Goal: Navigation & Orientation: Find specific page/section

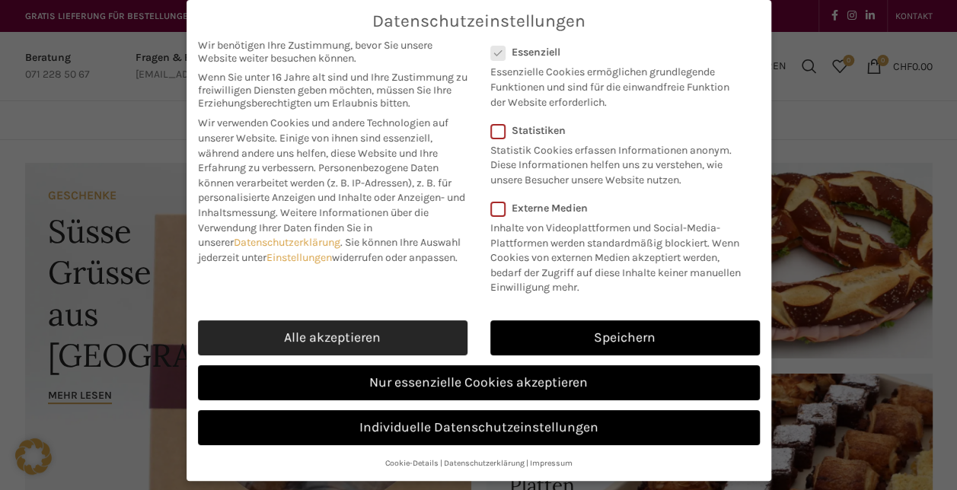
click at [384, 338] on link "Alle akzeptieren" at bounding box center [333, 338] width 270 height 35
checkbox input "true"
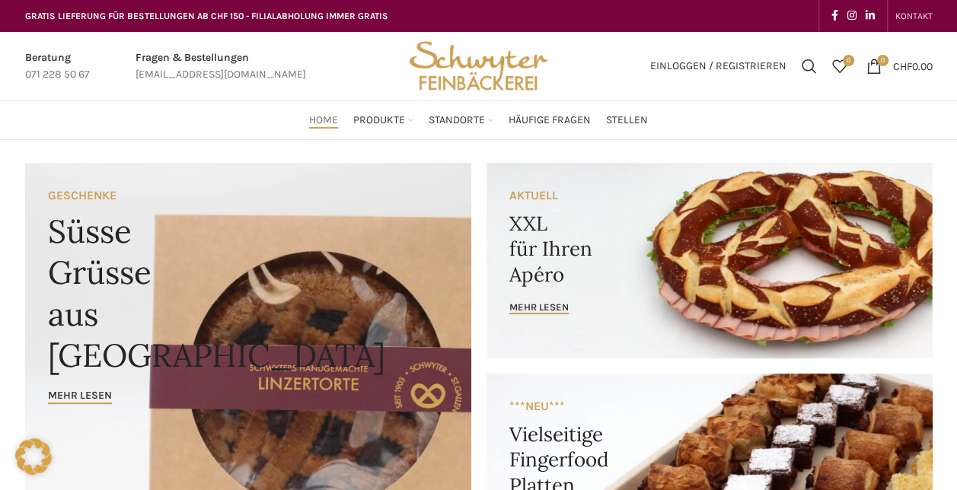
click at [915, 18] on span "KONTAKT" at bounding box center [913, 16] width 37 height 11
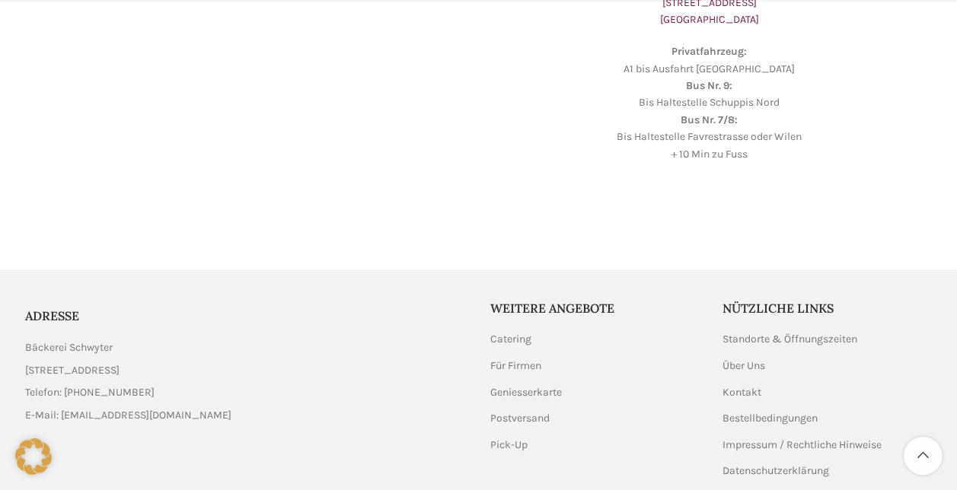
scroll to position [643, 0]
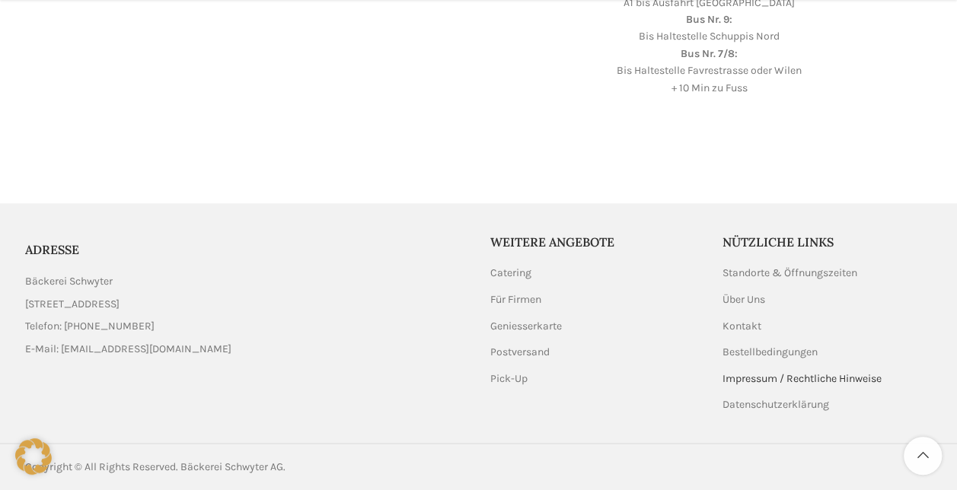
click at [745, 379] on link "Impressum / Rechtliche Hinweise" at bounding box center [803, 379] width 161 height 15
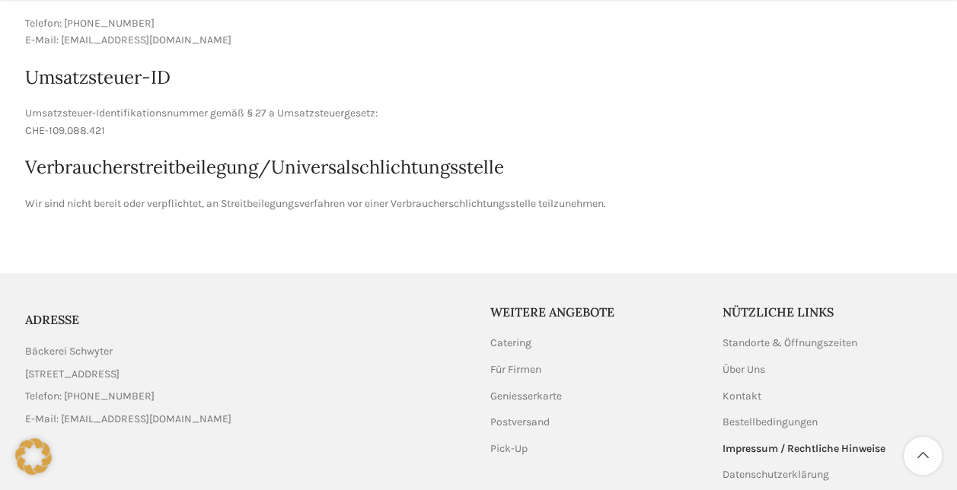
scroll to position [617, 0]
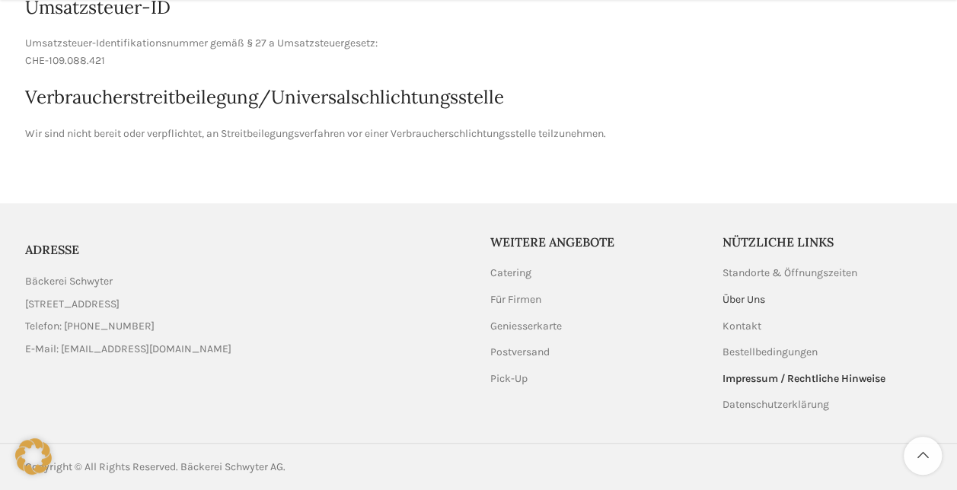
click at [732, 301] on link "Über Uns" at bounding box center [745, 299] width 44 height 15
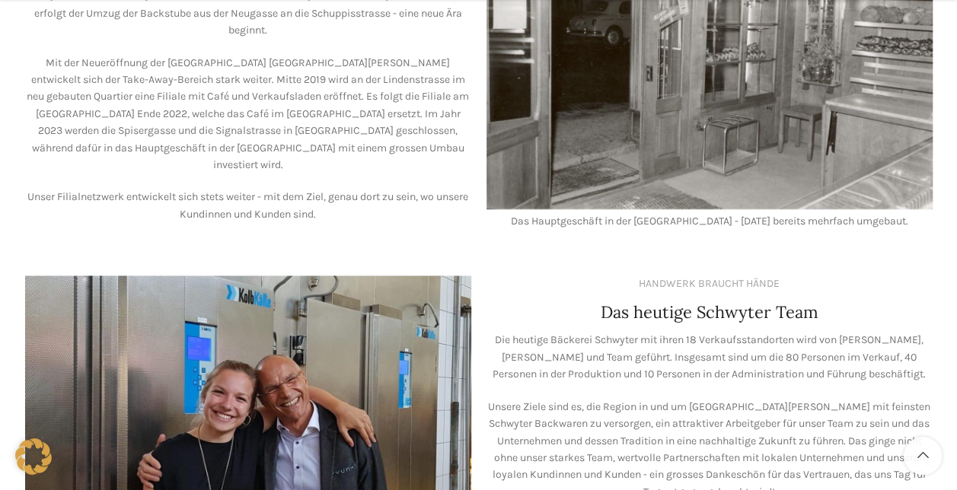
scroll to position [1078, 0]
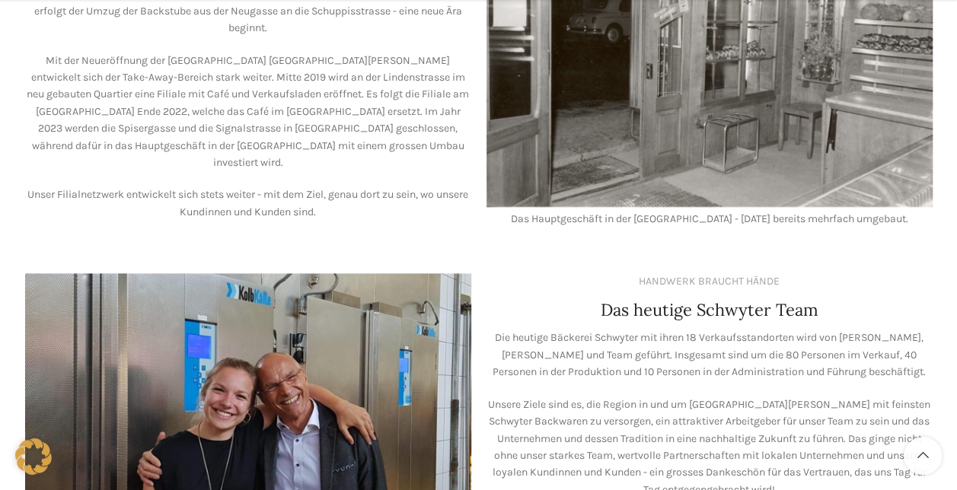
click at [318, 192] on div "IMMER IN IHRER NÄHE Von St. Gallen bis ins Rheintal Nach der Gründung diverser …" at bounding box center [248, 71] width 461 height 330
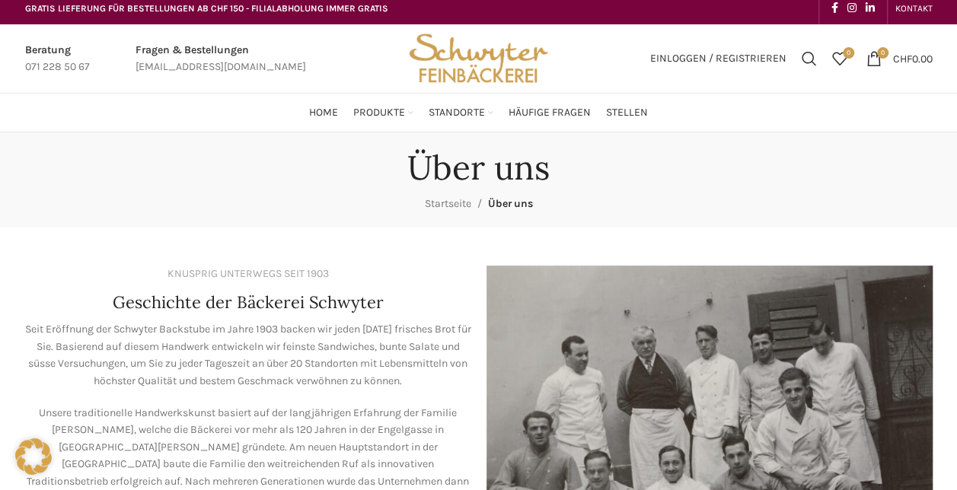
scroll to position [0, 0]
